Goal: Information Seeking & Learning: Learn about a topic

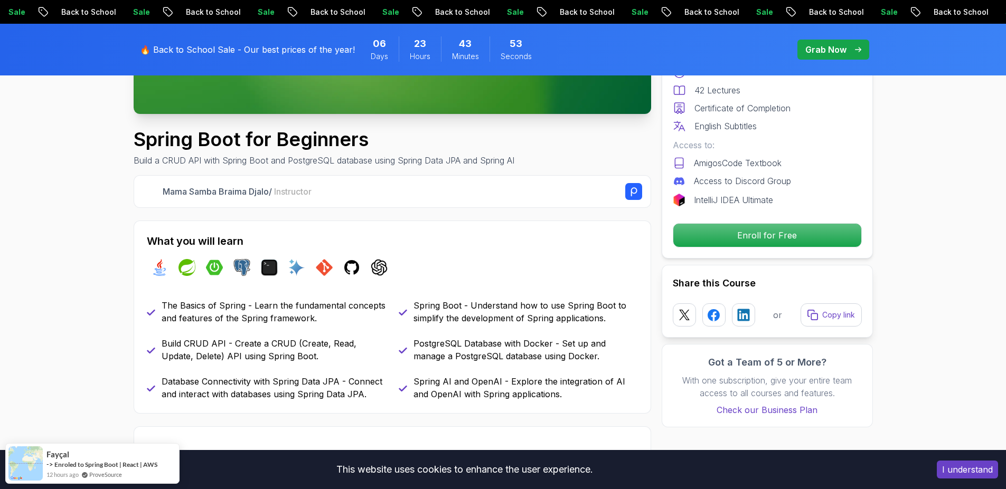
scroll to position [317, 0]
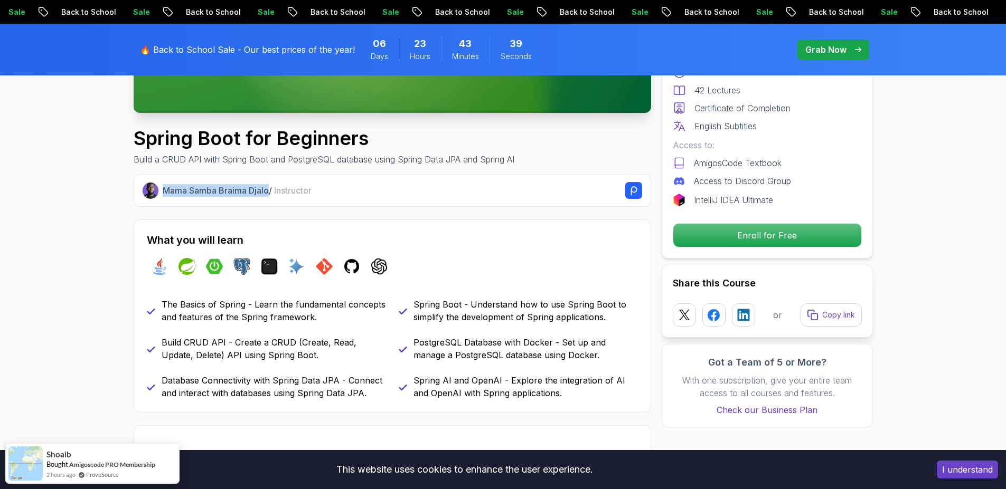
drag, startPoint x: 164, startPoint y: 191, endPoint x: 271, endPoint y: 193, distance: 106.7
click at [271, 193] on p "Mama Samba Braima Djalo / Instructor" at bounding box center [237, 190] width 149 height 13
click at [305, 235] on h2 "What you will learn" at bounding box center [392, 240] width 491 height 15
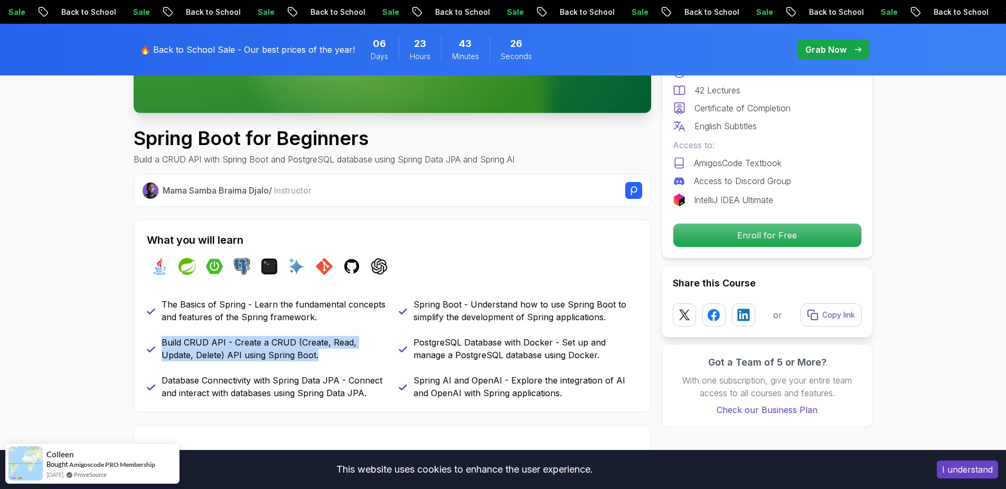
drag, startPoint x: 322, startPoint y: 357, endPoint x: 157, endPoint y: 341, distance: 165.6
click at [157, 341] on div "Build CRUD API - Create a CRUD (Create, Read, Update, Delete) API using Spring …" at bounding box center [266, 348] width 239 height 25
click at [377, 393] on p "Database Connectivity with Spring Data JPA - Connect and interact with database…" at bounding box center [274, 386] width 224 height 25
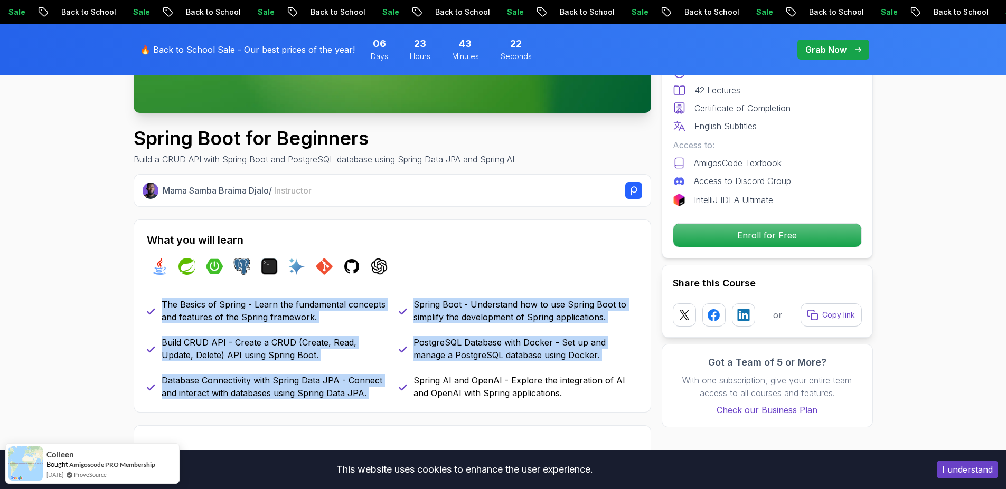
drag, startPoint x: 377, startPoint y: 393, endPoint x: 301, endPoint y: 357, distance: 83.8
click at [146, 305] on div "What you will learn java spring spring-boot postgres terminal ai git github cha…" at bounding box center [392, 316] width 517 height 193
click at [360, 373] on div "The Basics of Spring - Learn the fundamental concepts and features of the Sprin…" at bounding box center [392, 348] width 491 height 101
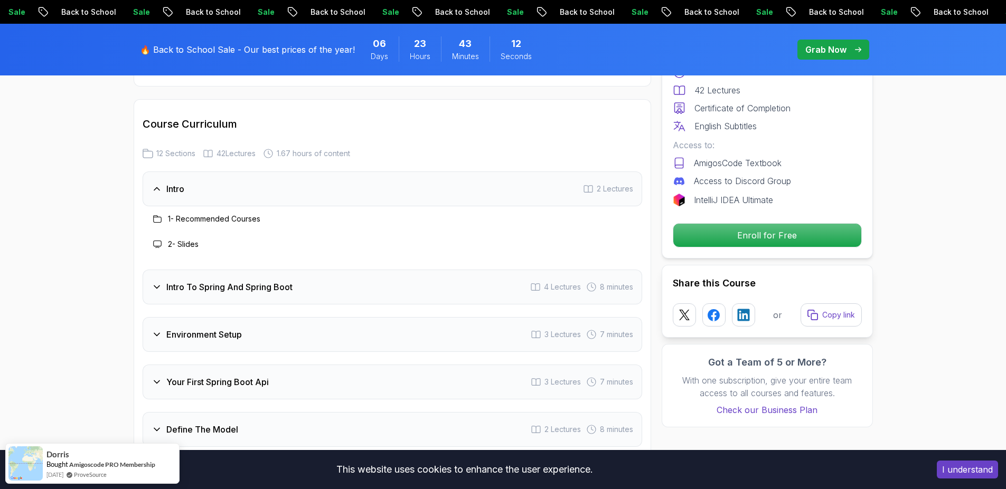
scroll to position [1330, 0]
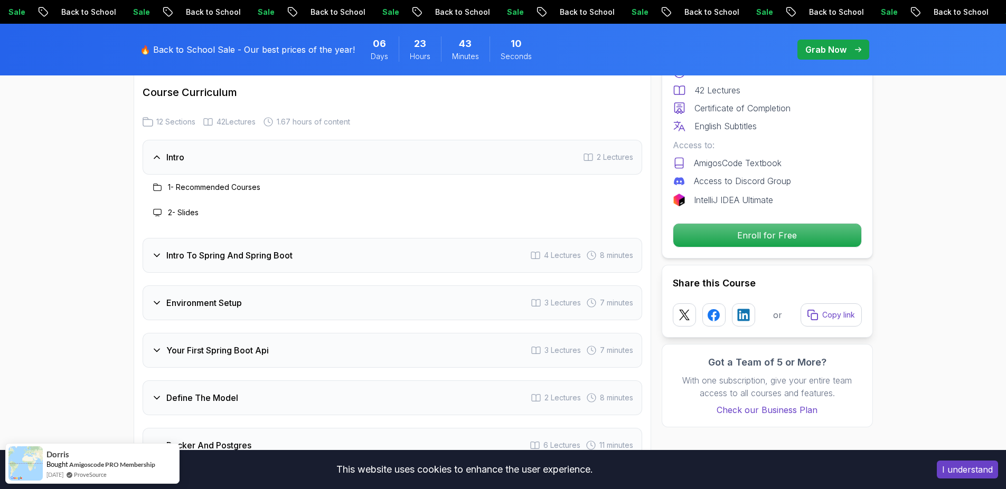
click at [372, 238] on div "Intro To Spring And Spring Boot 4 Lectures 8 minutes" at bounding box center [392, 255] width 499 height 35
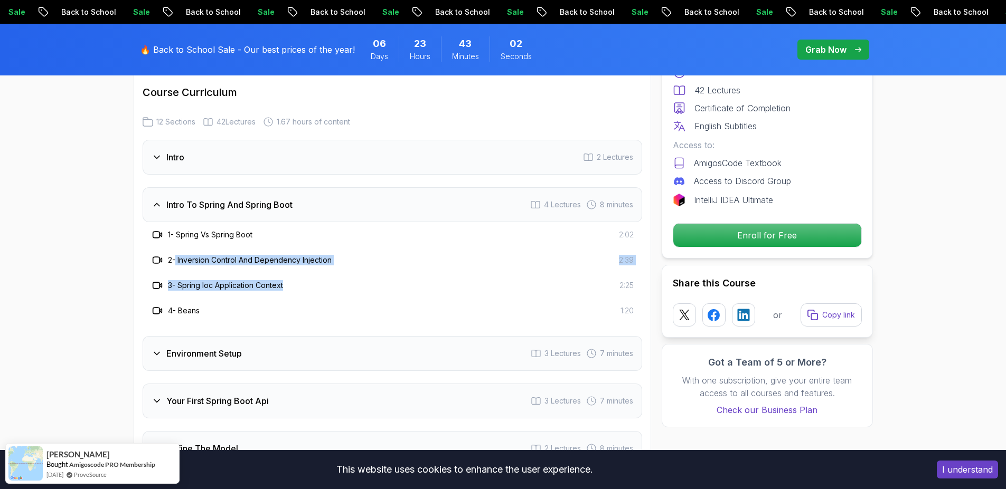
drag, startPoint x: 178, startPoint y: 243, endPoint x: 360, endPoint y: 280, distance: 184.8
click at [360, 280] on div "1 - Spring Vs Spring Boot 2:02 2 - Inversion Control And Dependency Injection 2…" at bounding box center [392, 272] width 499 height 101
click at [249, 314] on div "Intro 2 Lectures Intro To Spring And Spring Boot 4 Lectures 8 minutes 1 - Sprin…" at bounding box center [392, 469] width 499 height 659
drag, startPoint x: 268, startPoint y: 297, endPoint x: 235, endPoint y: 238, distance: 67.6
click at [143, 238] on div "Intro 2 Lectures Intro To Spring And Spring Boot 4 Lectures 8 minutes 1 - Sprin…" at bounding box center [392, 469] width 499 height 659
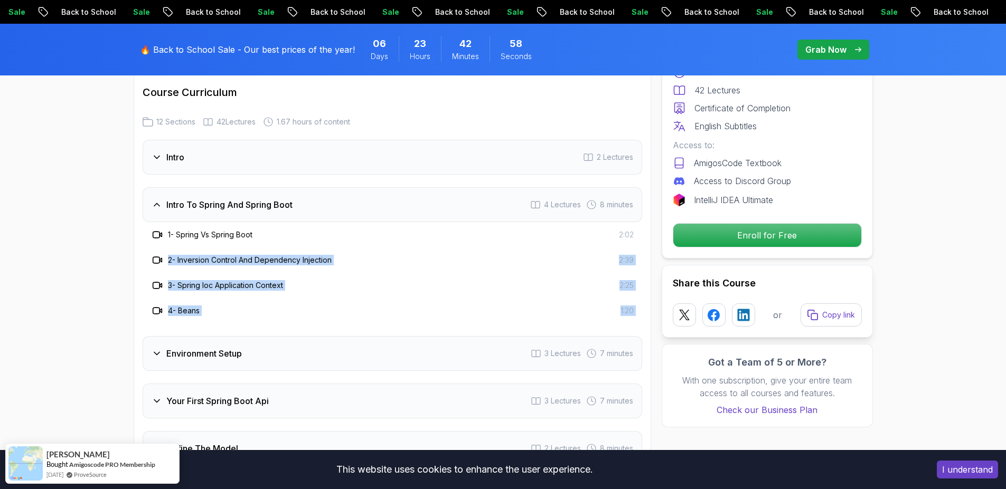
click at [292, 198] on h3 "Intro To Spring And Spring Boot" at bounding box center [229, 204] width 126 height 13
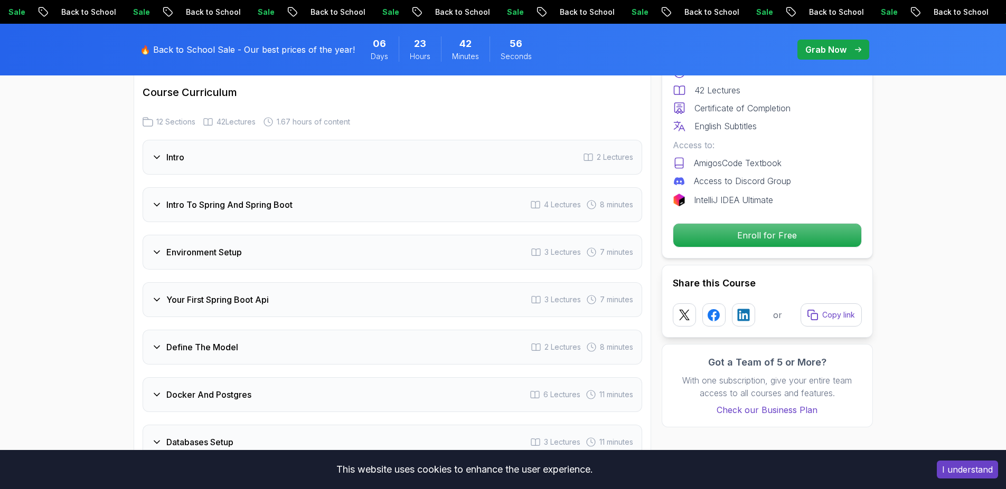
click at [283, 243] on div "Environment Setup 3 Lectures 7 minutes" at bounding box center [392, 252] width 499 height 35
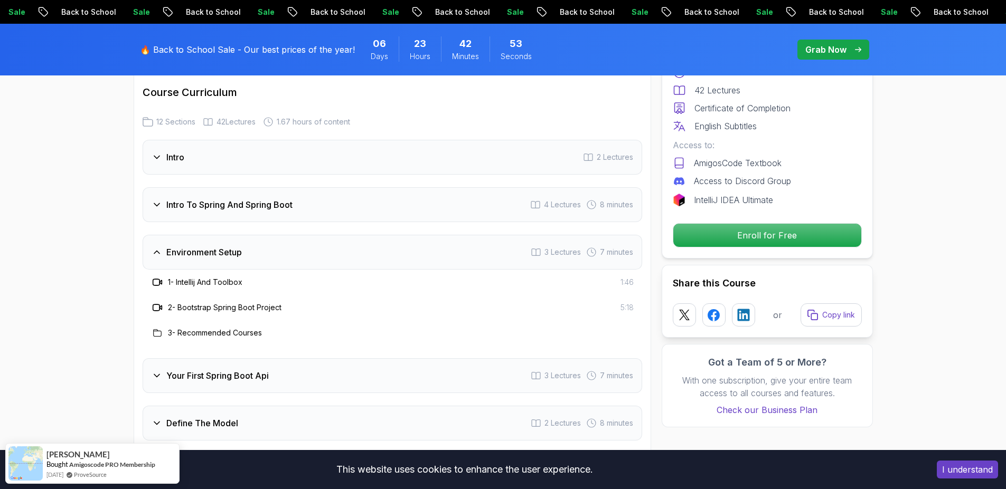
click at [286, 242] on div "Environment Setup 3 Lectures 7 minutes" at bounding box center [392, 252] width 499 height 35
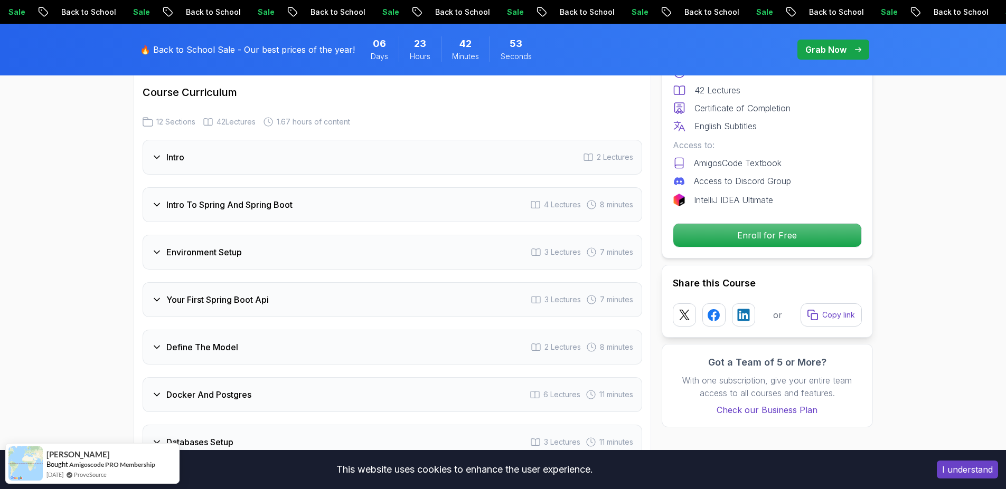
click at [282, 282] on div "Your First Spring Boot Api 3 Lectures 7 minutes" at bounding box center [392, 299] width 499 height 35
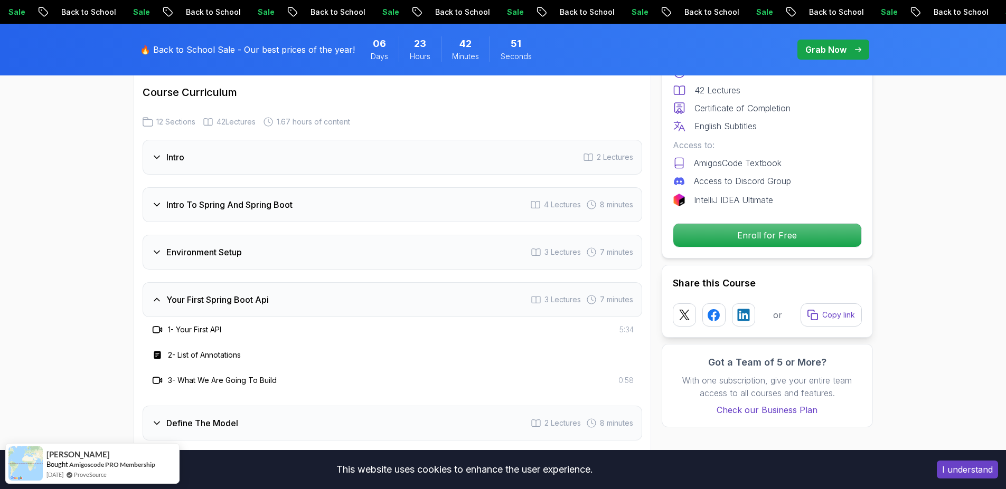
click at [280, 283] on div "Your First Spring Boot Api 3 Lectures 7 minutes" at bounding box center [392, 299] width 499 height 35
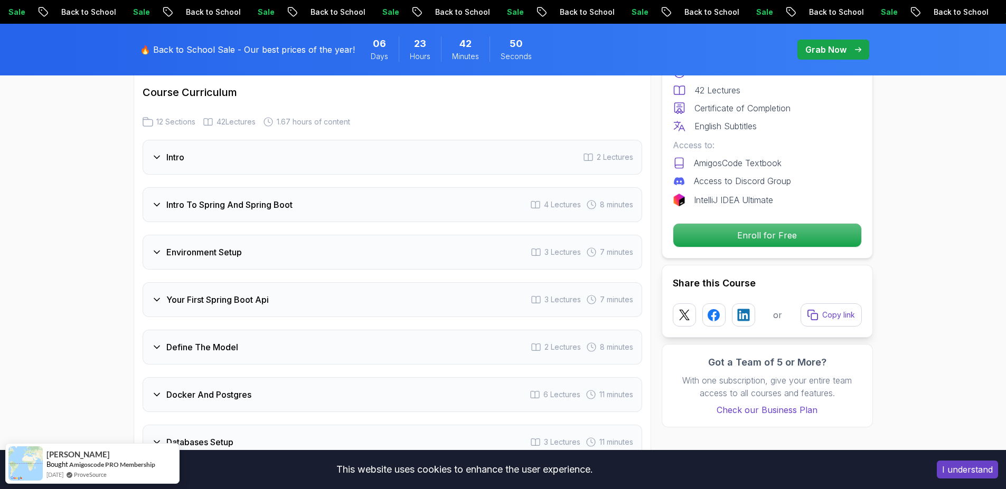
click at [295, 330] on div "Define The Model 2 Lectures 8 minutes" at bounding box center [392, 347] width 499 height 35
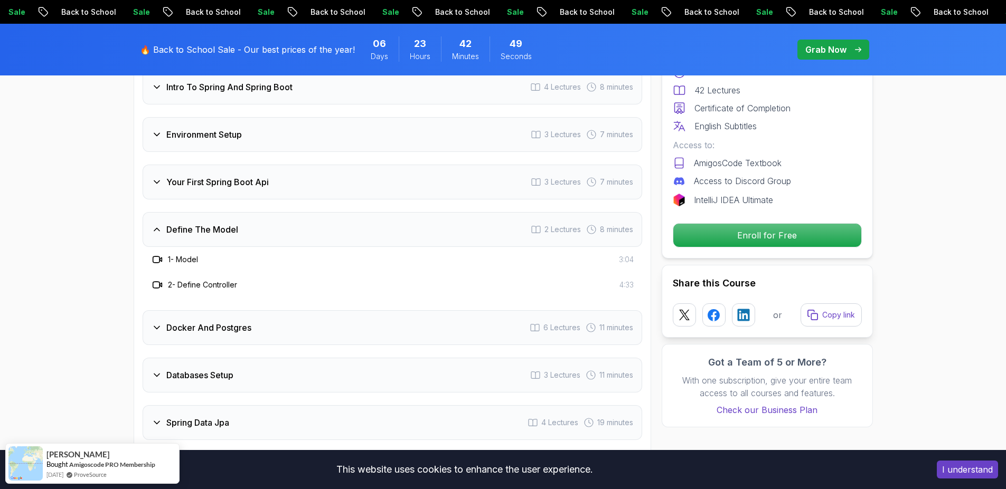
scroll to position [1457, 0]
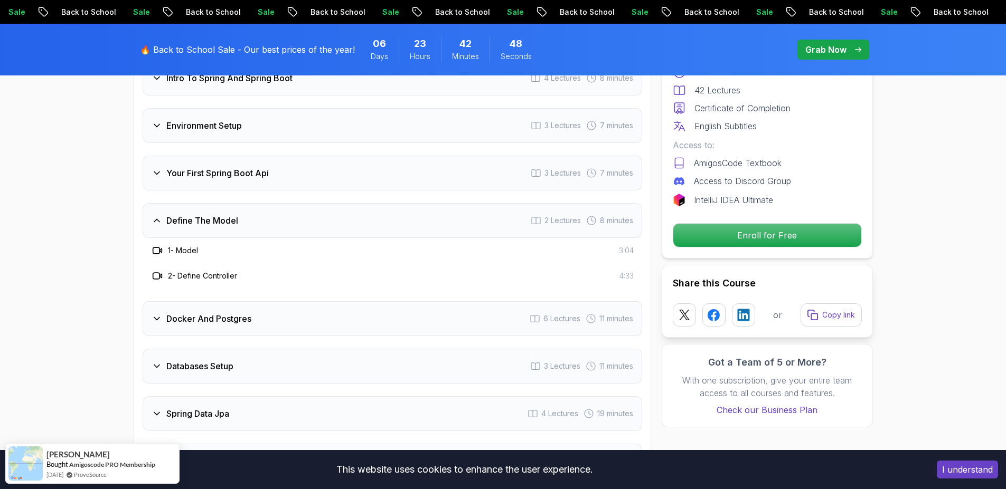
click at [282, 218] on div "Define The Model 2 Lectures 8 minutes" at bounding box center [392, 220] width 499 height 35
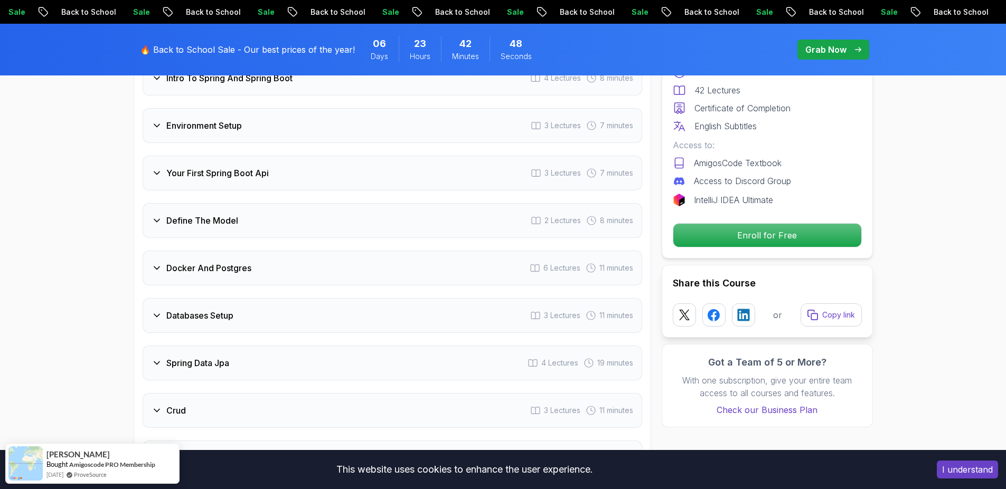
click at [271, 258] on div "Docker And Postgres 6 Lectures 11 minutes" at bounding box center [392, 268] width 499 height 35
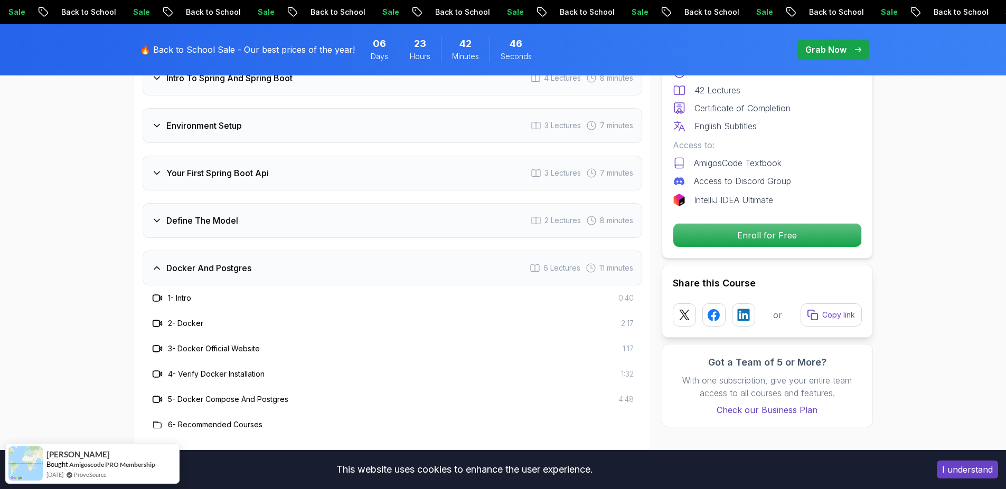
click at [271, 258] on div "Docker And Postgres 6 Lectures 11 minutes" at bounding box center [392, 268] width 499 height 35
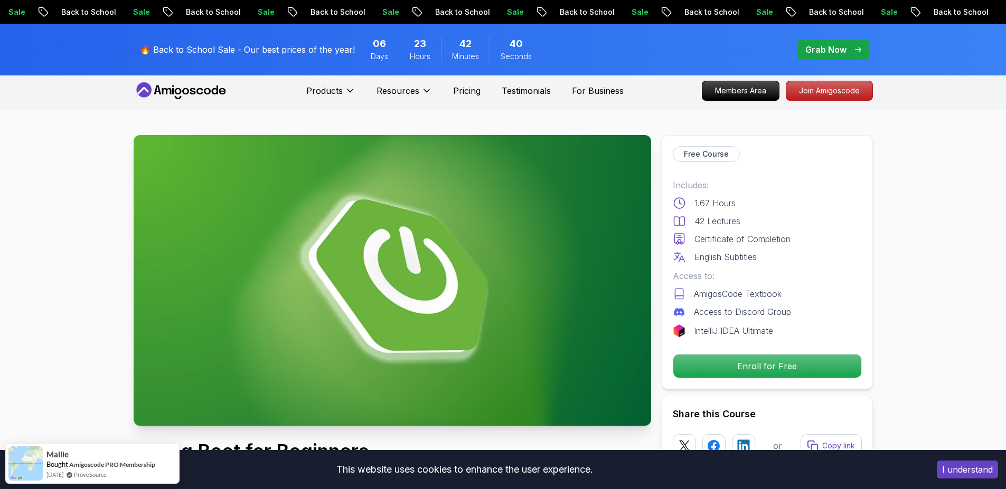
scroll to position [0, 0]
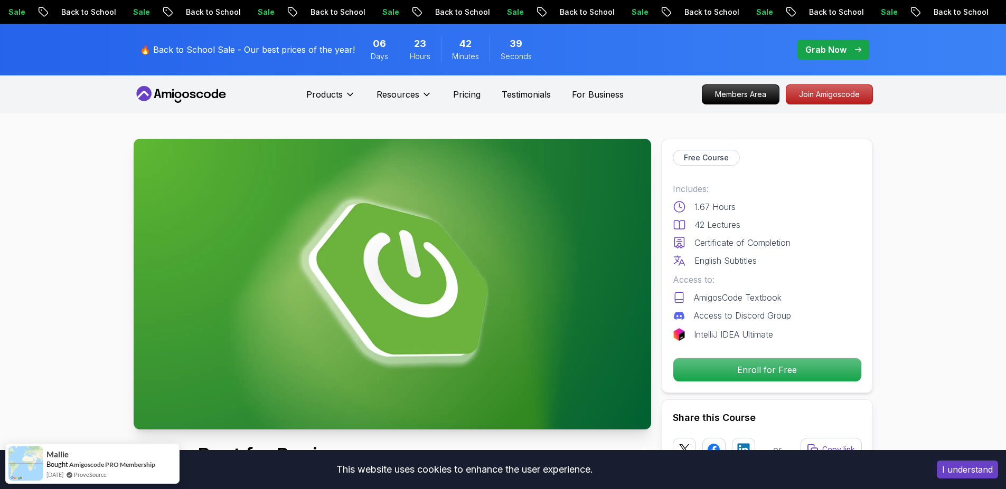
click at [196, 98] on icon at bounding box center [181, 94] width 95 height 17
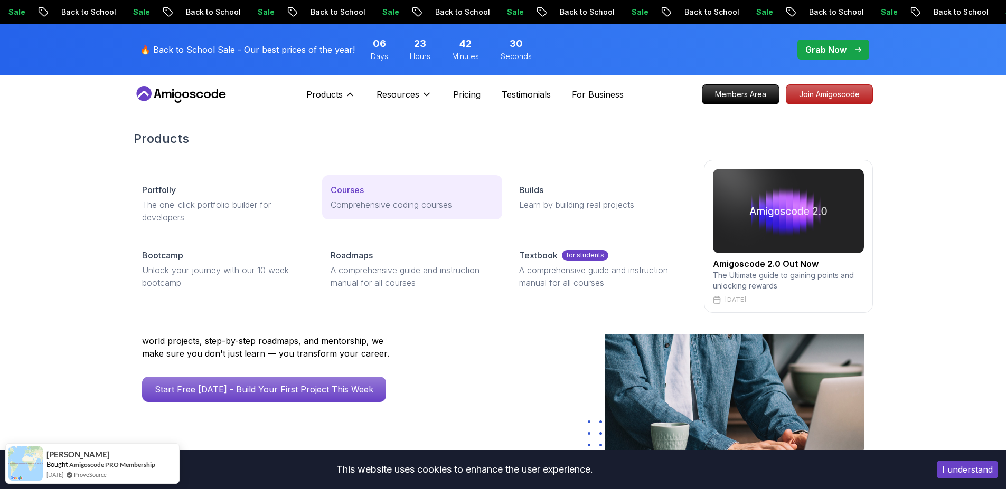
click at [369, 193] on div "Courses" at bounding box center [411, 190] width 163 height 13
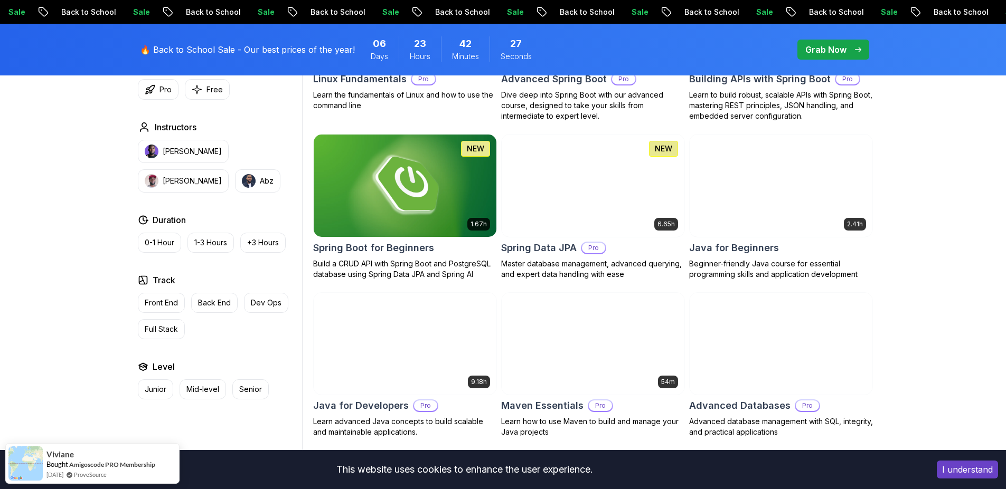
scroll to position [443, 0]
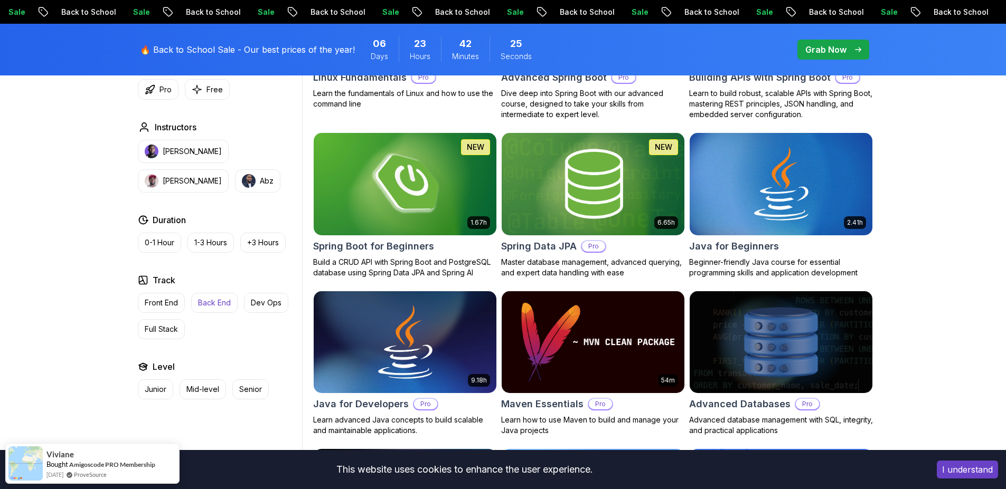
click at [219, 313] on button "Back End" at bounding box center [214, 303] width 46 height 20
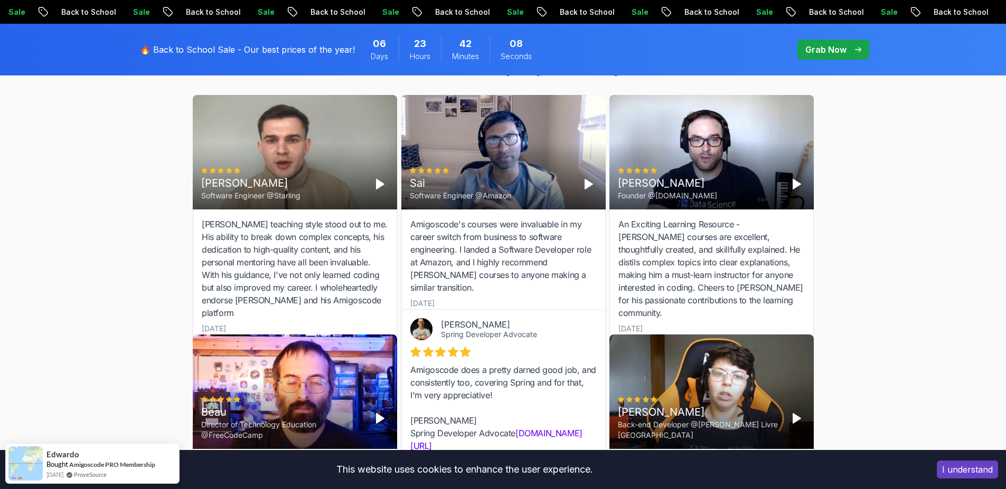
scroll to position [2027, 0]
